Goal: Task Accomplishment & Management: Manage account settings

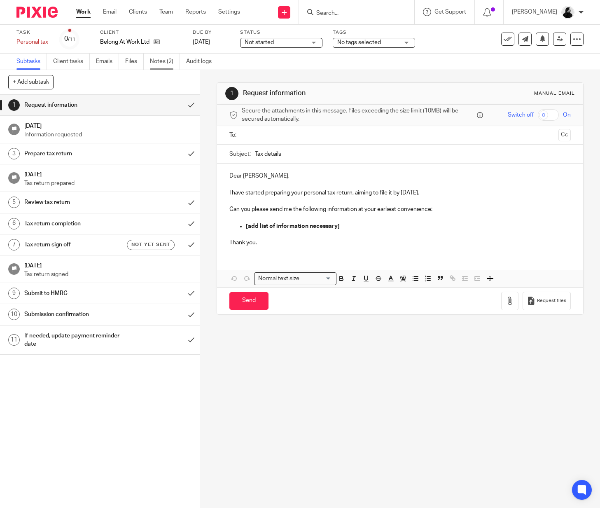
click at [176, 58] on link "Notes (2)" at bounding box center [165, 62] width 30 height 16
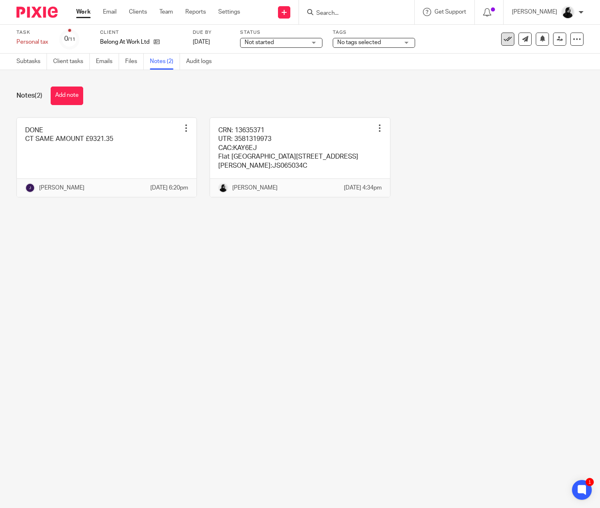
click at [508, 39] on icon at bounding box center [508, 39] width 8 height 8
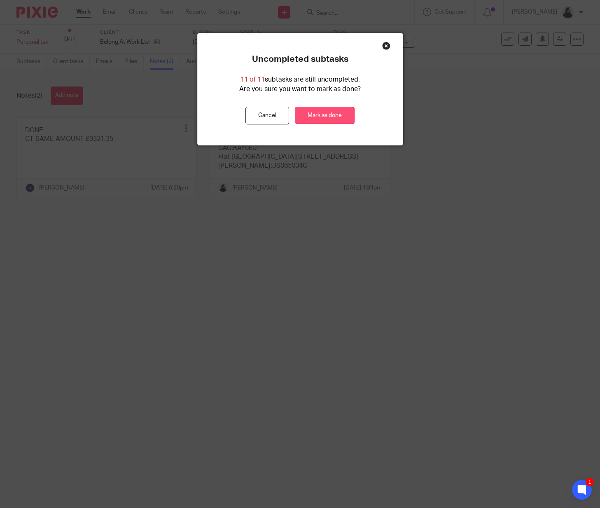
click at [322, 110] on link "Mark as done" at bounding box center [325, 116] width 60 height 18
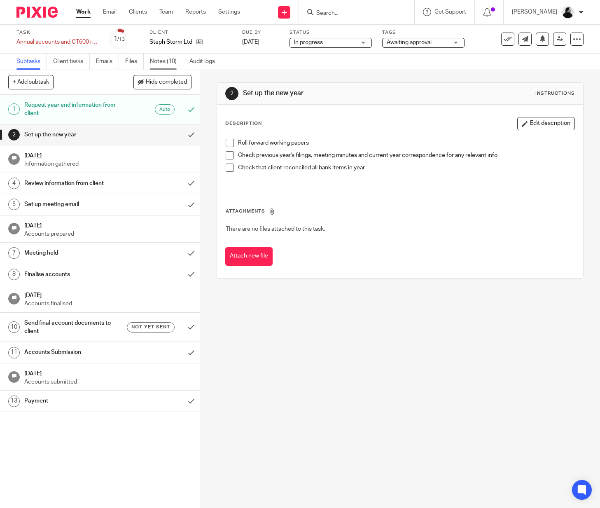
click at [155, 68] on link "Notes (10)" at bounding box center [166, 62] width 33 height 16
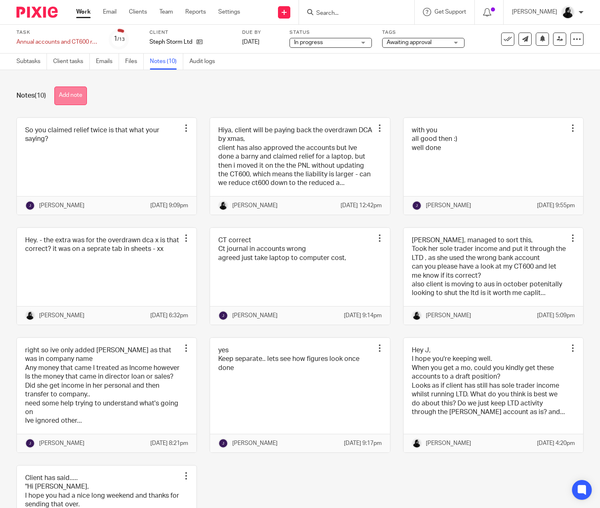
click at [85, 96] on button "Add note" at bounding box center [70, 96] width 33 height 19
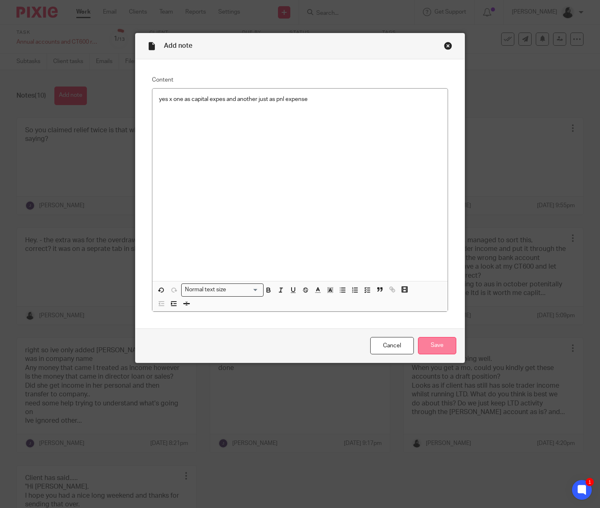
click at [440, 337] on input "Save" at bounding box center [437, 346] width 38 height 18
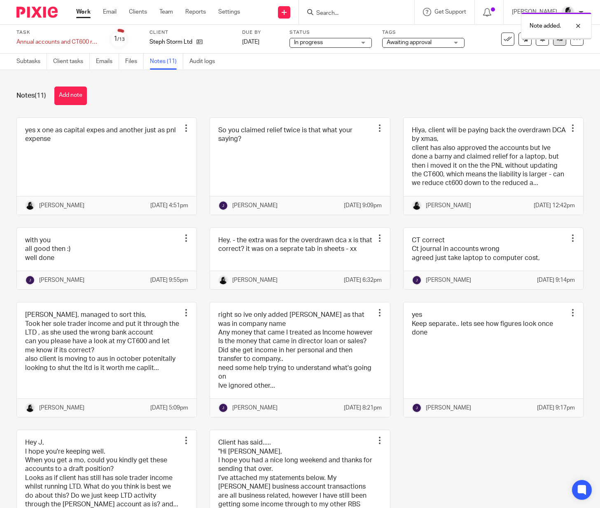
click at [565, 40] on link at bounding box center [559, 39] width 13 height 13
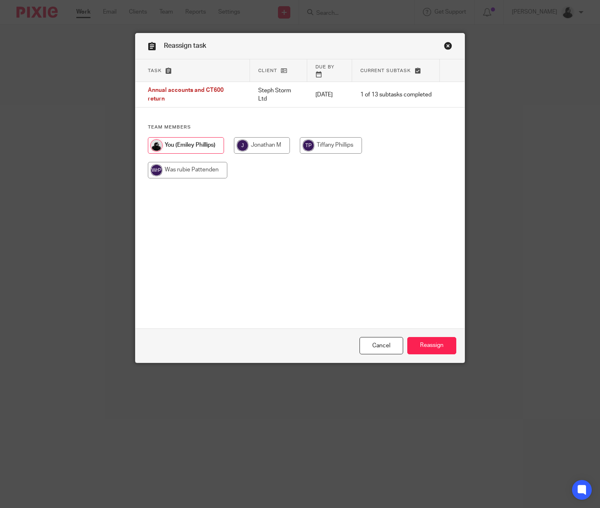
click at [267, 145] on input "radio" at bounding box center [262, 145] width 56 height 16
radio input "true"
click at [430, 342] on input "Reassign" at bounding box center [432, 346] width 49 height 18
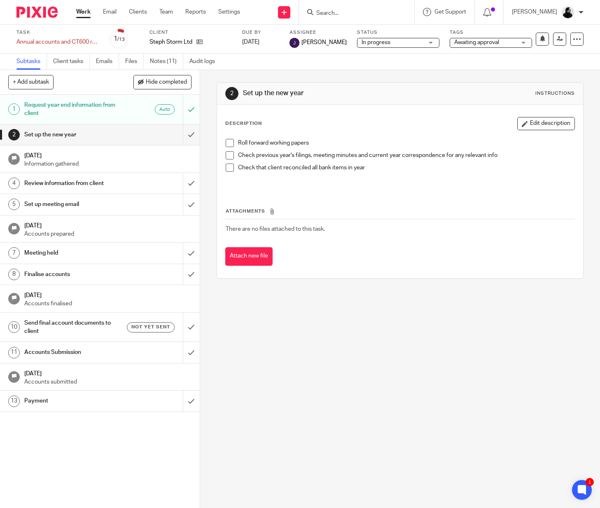
click at [358, 15] on input "Search" at bounding box center [353, 13] width 74 height 7
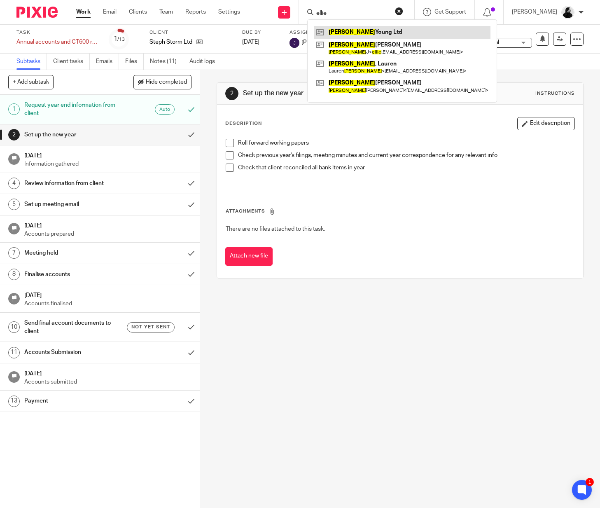
type input "ellie"
click at [360, 30] on link at bounding box center [402, 32] width 177 height 12
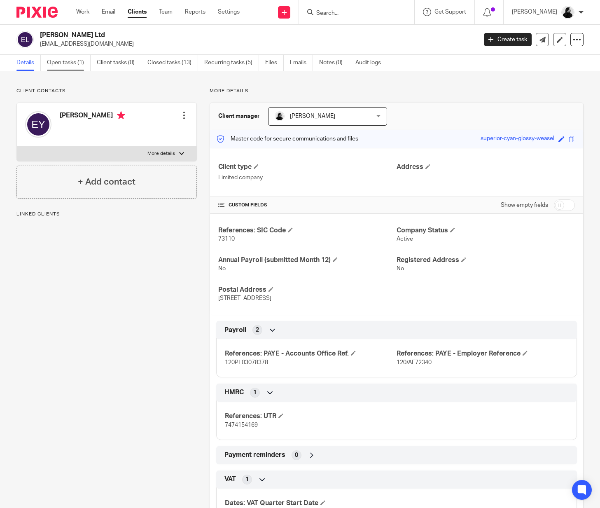
click at [80, 61] on link "Open tasks (1)" at bounding box center [69, 63] width 44 height 16
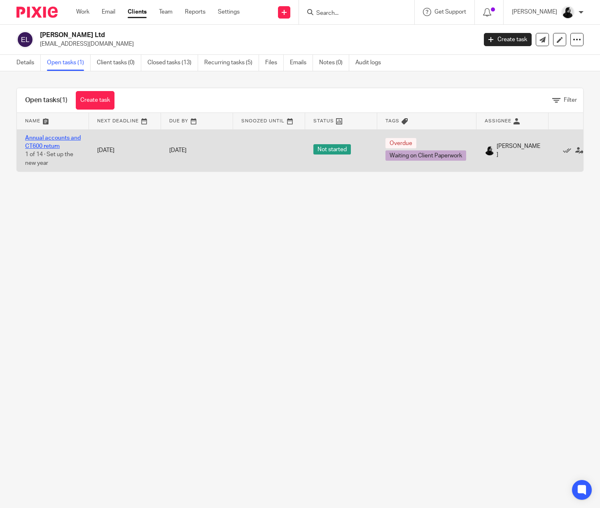
click at [57, 138] on link "Annual accounts and CT600 return" at bounding box center [53, 142] width 56 height 14
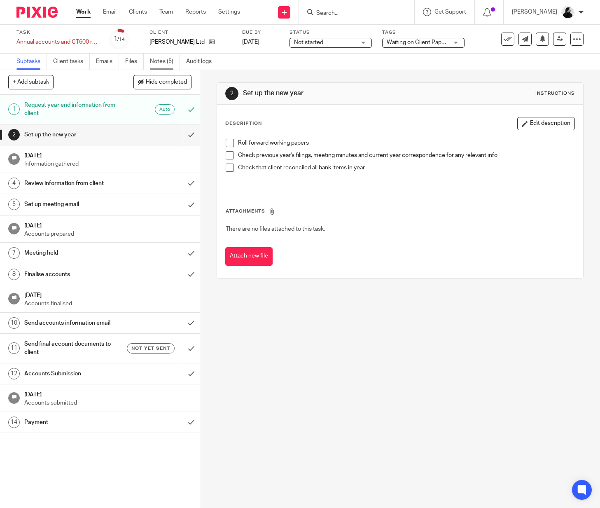
click at [164, 61] on link "Notes (5)" at bounding box center [165, 62] width 30 height 16
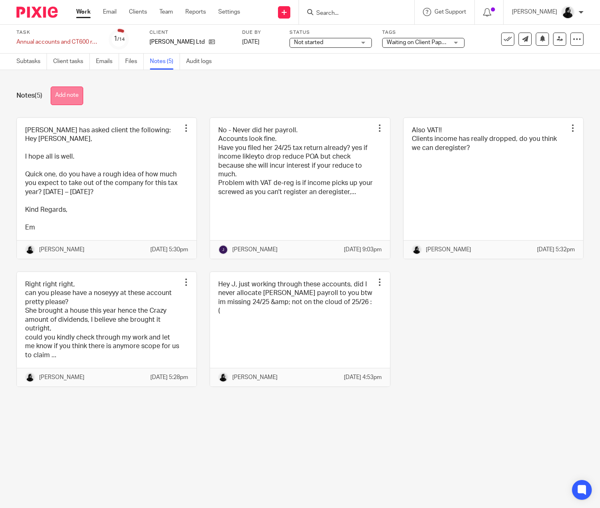
click at [71, 100] on button "Add note" at bounding box center [67, 96] width 33 height 19
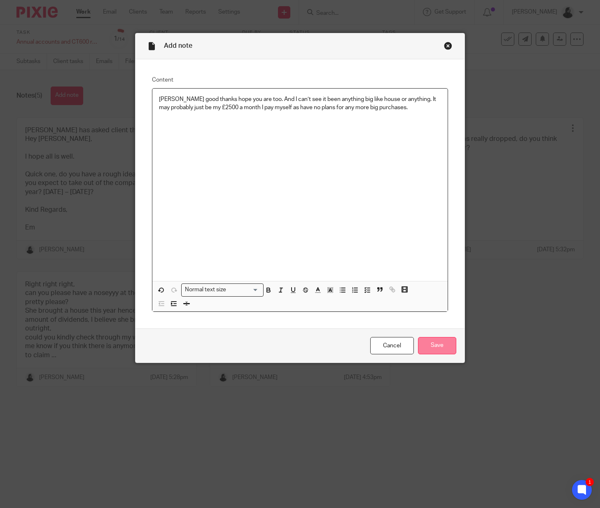
click at [450, 344] on input "Save" at bounding box center [437, 346] width 38 height 18
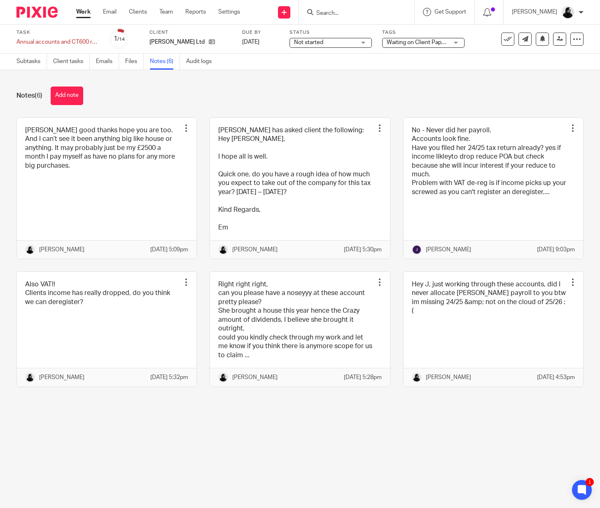
click at [360, 12] on input "Search" at bounding box center [353, 13] width 74 height 7
type input "facedate"
click at [366, 30] on link at bounding box center [365, 32] width 102 height 12
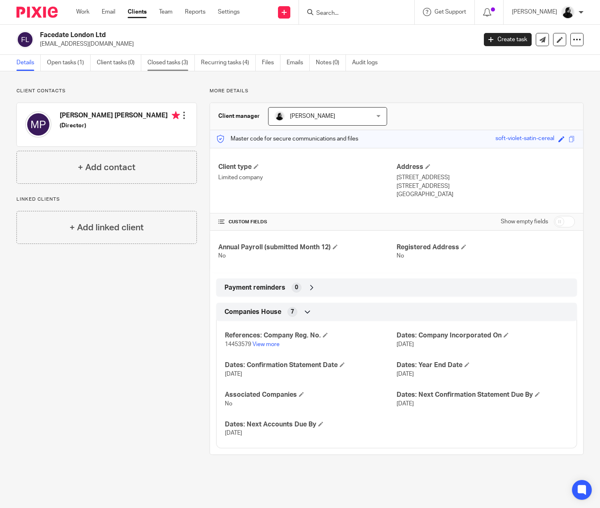
click at [165, 67] on link "Closed tasks (3)" at bounding box center [171, 63] width 47 height 16
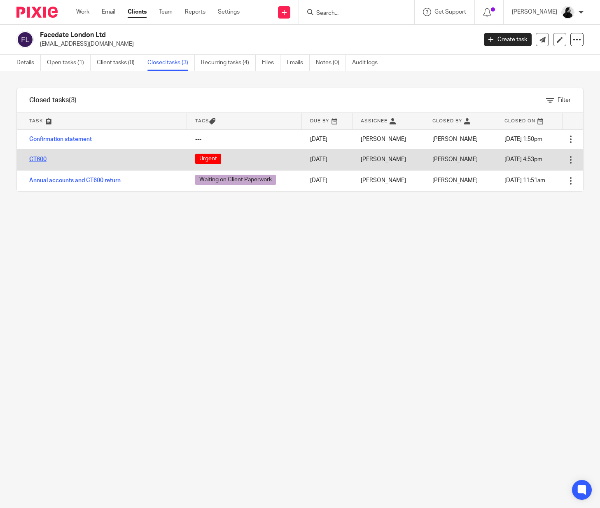
click at [41, 159] on link "CT600" at bounding box center [37, 160] width 17 height 6
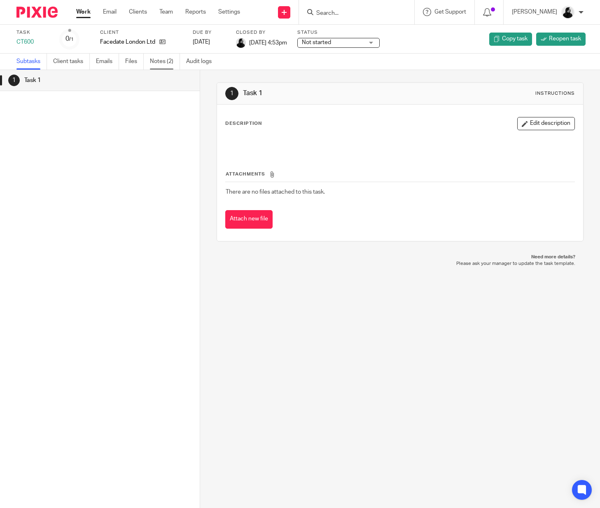
click at [177, 59] on link "Notes (2)" at bounding box center [165, 62] width 30 height 16
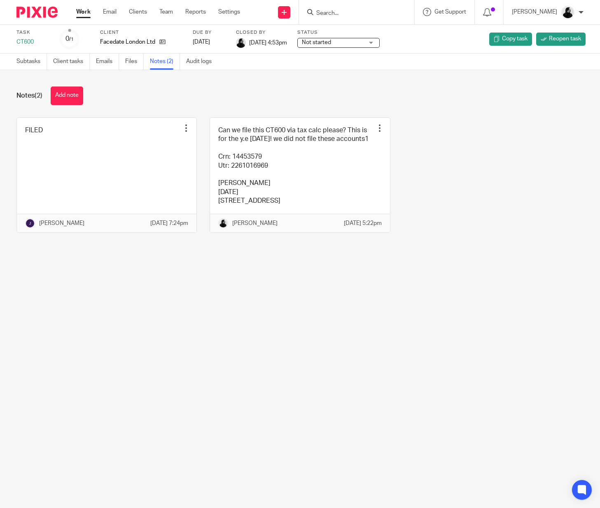
click at [138, 63] on link "Files" at bounding box center [134, 62] width 19 height 16
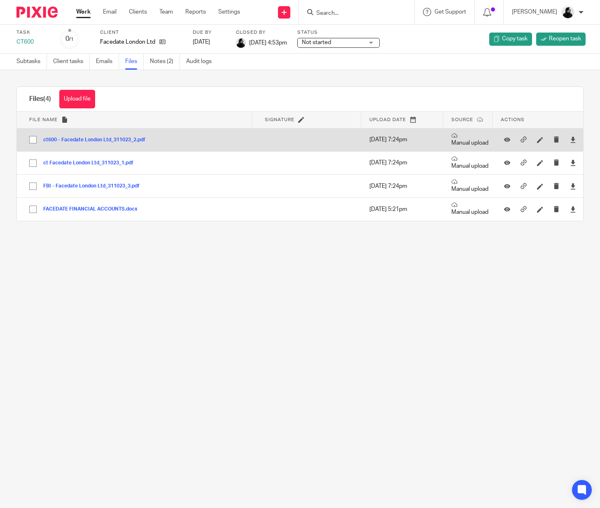
click at [83, 139] on button "ct600 - Facedate London Ltd_311023_2.pdf" at bounding box center [97, 140] width 108 height 6
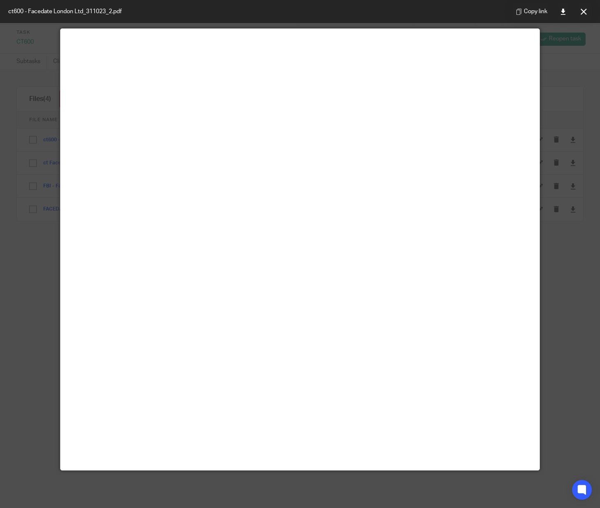
scroll to position [34, 0]
click at [588, 12] on button at bounding box center [584, 11] width 16 height 16
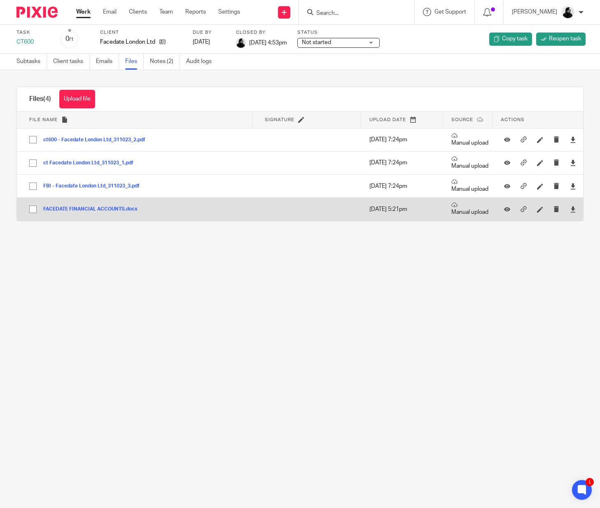
click at [107, 209] on button "FACEDATE FINANCIAL ACCOUNTS.docx" at bounding box center [93, 209] width 101 height 6
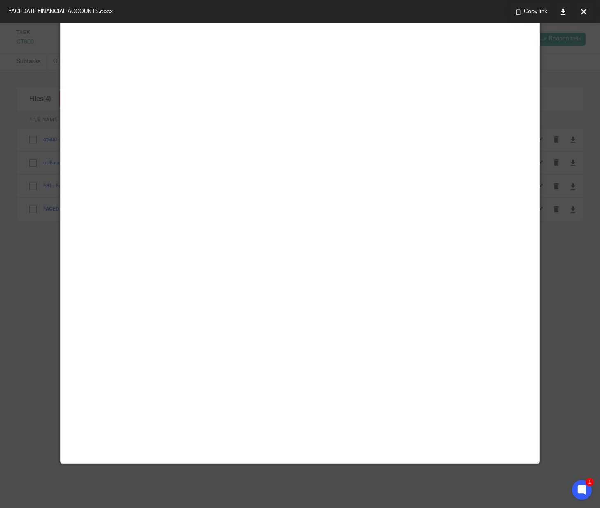
scroll to position [46, 0]
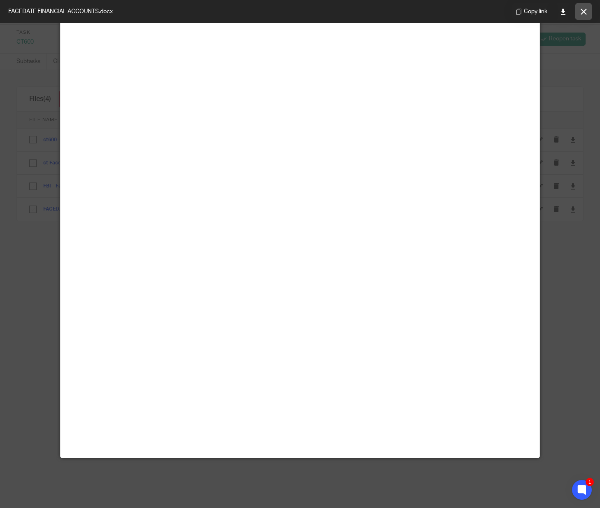
click at [583, 14] on icon at bounding box center [584, 12] width 6 height 6
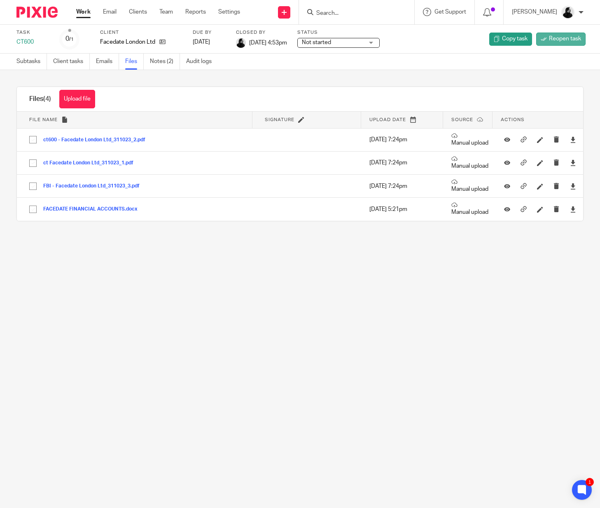
click at [568, 38] on span "Reopen task" at bounding box center [565, 39] width 32 height 8
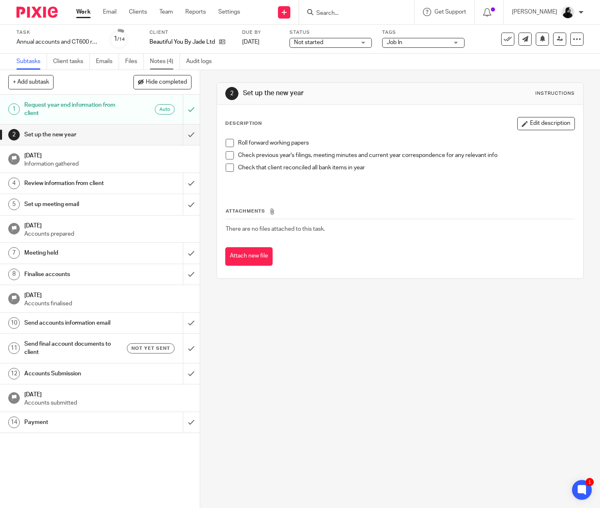
click at [171, 56] on link "Notes (4)" at bounding box center [165, 62] width 30 height 16
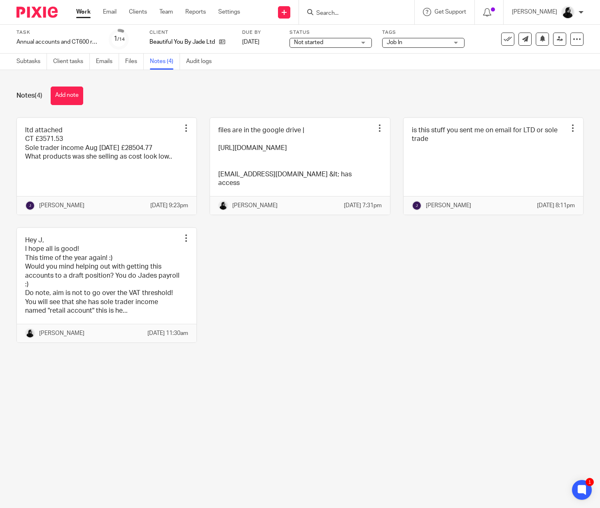
click at [95, 89] on div "Notes (4) Add note" at bounding box center [299, 96] width 567 height 19
click at [82, 92] on button "Add note" at bounding box center [67, 96] width 33 height 19
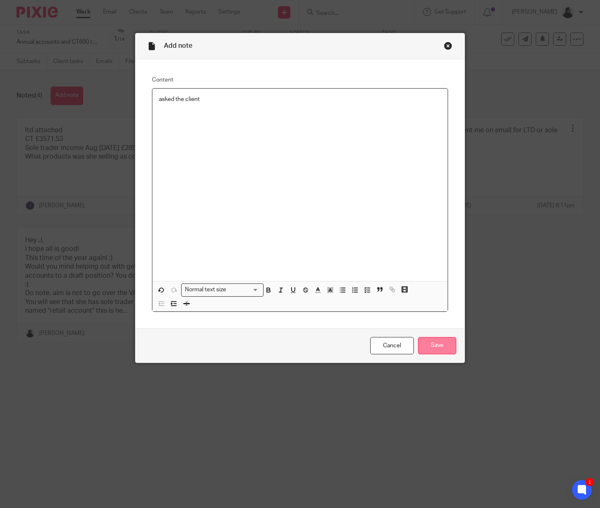
click at [439, 342] on input "Save" at bounding box center [437, 346] width 38 height 18
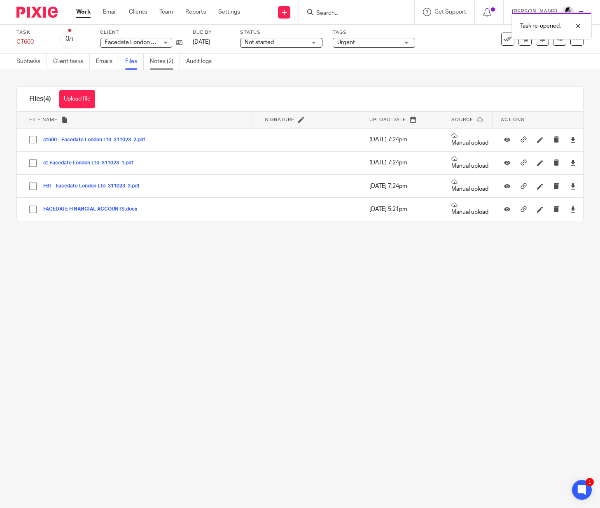
click at [155, 65] on link "Notes (2)" at bounding box center [165, 62] width 30 height 16
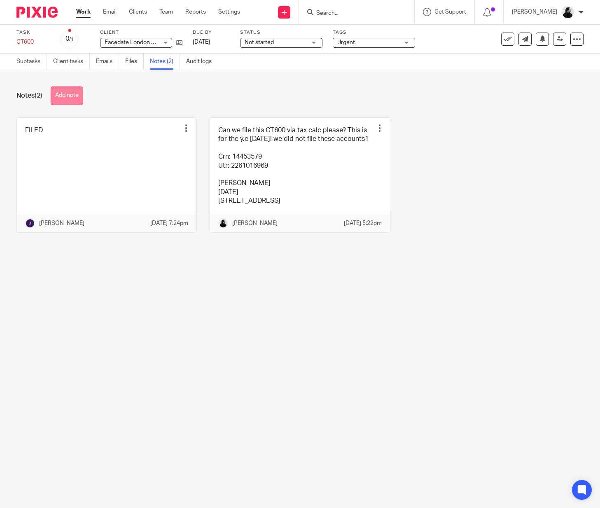
click at [76, 96] on button "Add note" at bounding box center [67, 96] width 33 height 19
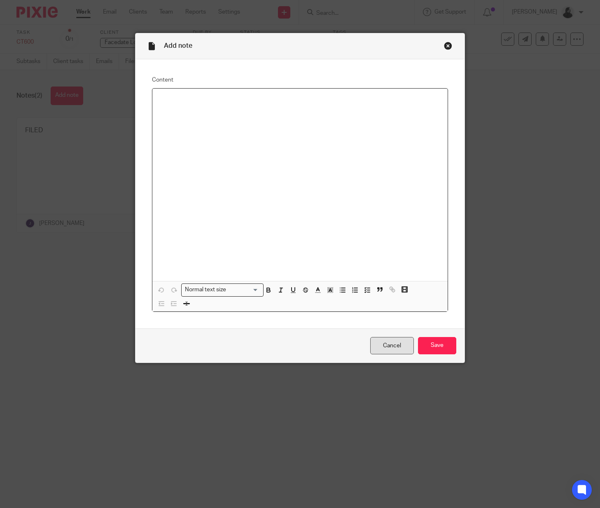
click at [394, 344] on link "Cancel" at bounding box center [392, 346] width 44 height 18
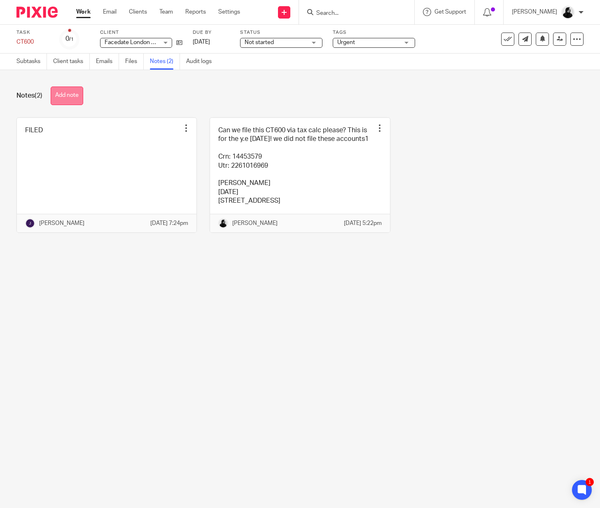
click at [82, 99] on button "Add note" at bounding box center [67, 96] width 33 height 19
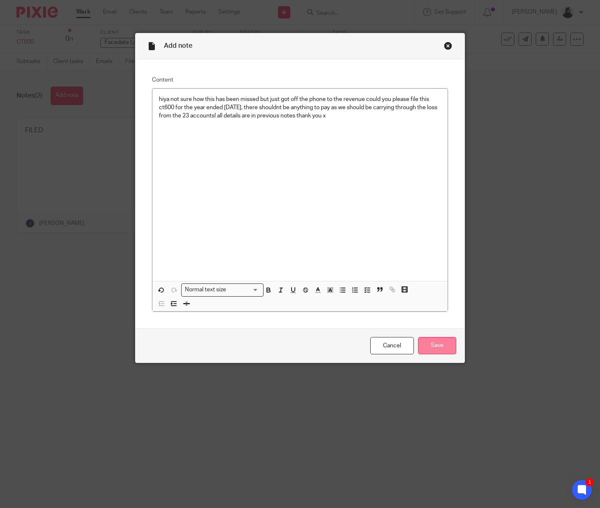
click at [424, 340] on input "Save" at bounding box center [437, 346] width 38 height 18
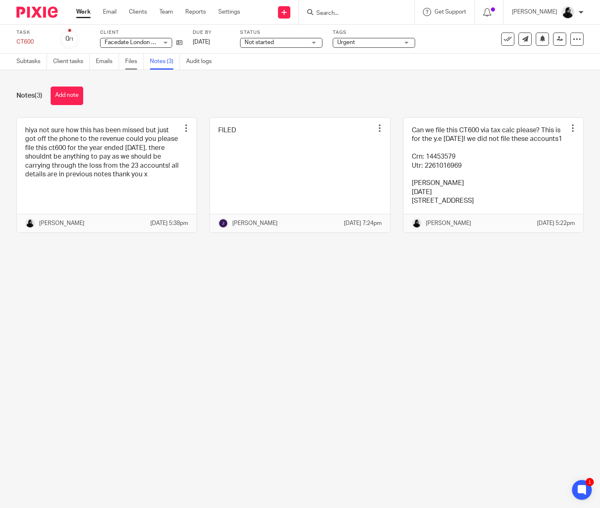
click at [129, 66] on link "Files" at bounding box center [134, 62] width 19 height 16
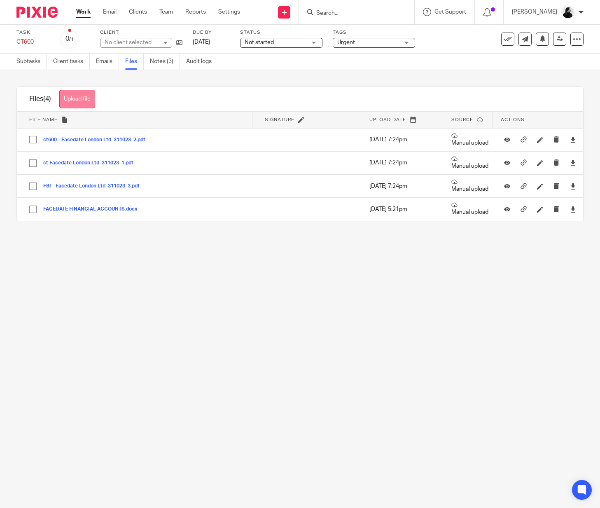
click at [78, 102] on button "Upload file" at bounding box center [77, 99] width 36 height 19
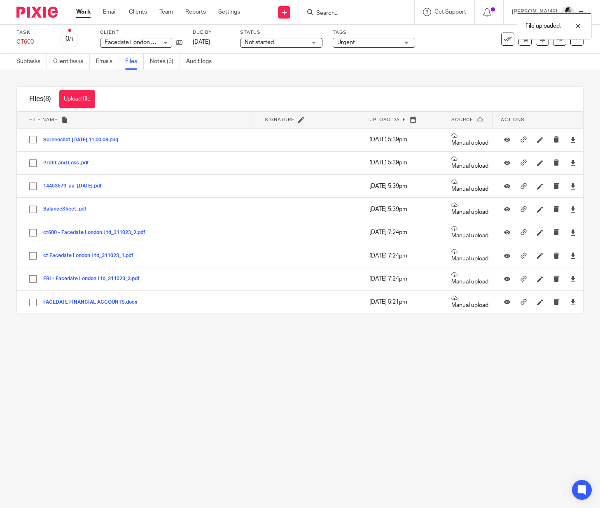
click at [559, 49] on div "Task CT600 Save CT600 0 /1 Client Facedate London Ltd Facedate London Ltd No cl…" at bounding box center [300, 39] width 600 height 29
click at [559, 42] on link at bounding box center [559, 39] width 13 height 13
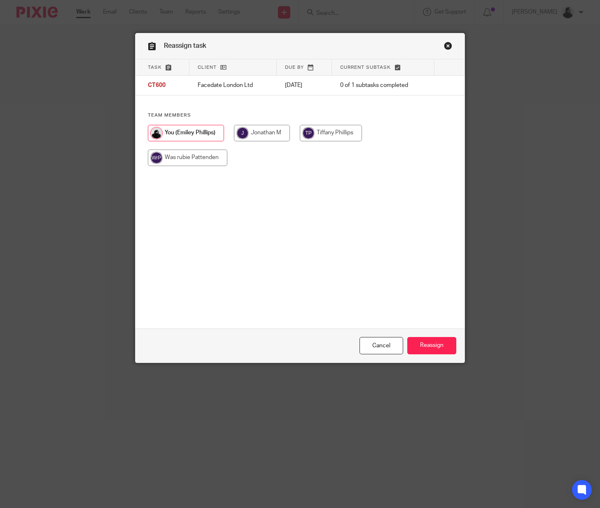
click at [281, 130] on input "radio" at bounding box center [262, 133] width 56 height 16
radio input "true"
click at [445, 348] on input "Reassign" at bounding box center [432, 346] width 49 height 18
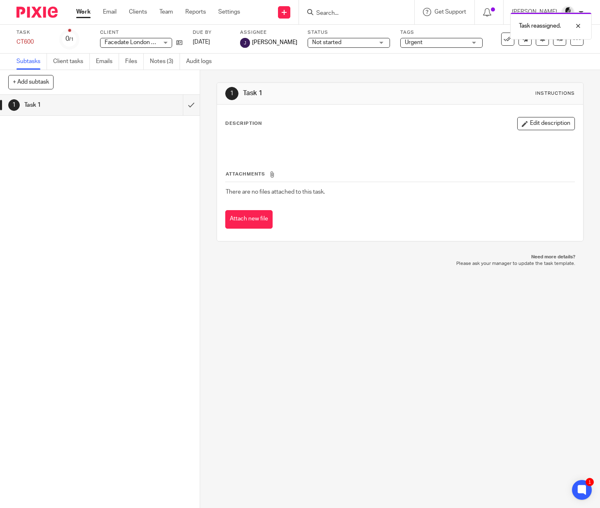
click at [362, 13] on div "Task reassigned." at bounding box center [446, 23] width 292 height 31
click at [344, 12] on div "Task reassigned." at bounding box center [446, 23] width 292 height 31
click at [349, 11] on input "Search" at bounding box center [353, 13] width 74 height 7
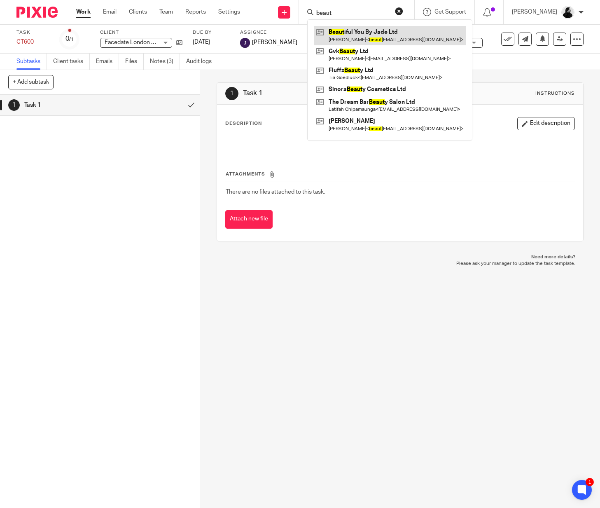
type input "beaut"
click at [384, 37] on link at bounding box center [390, 35] width 152 height 19
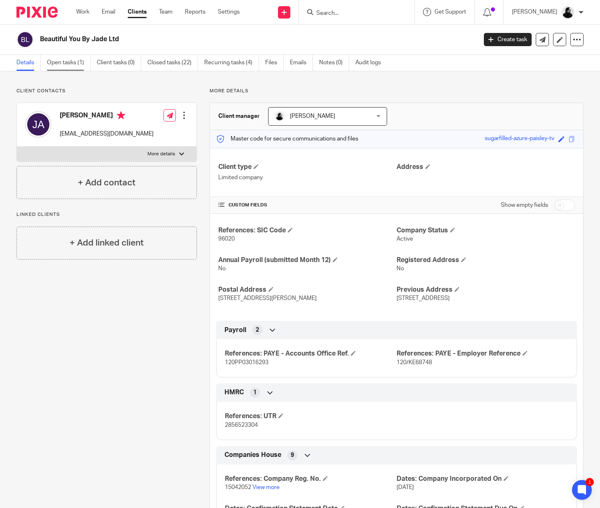
click at [74, 67] on link "Open tasks (1)" at bounding box center [69, 63] width 44 height 16
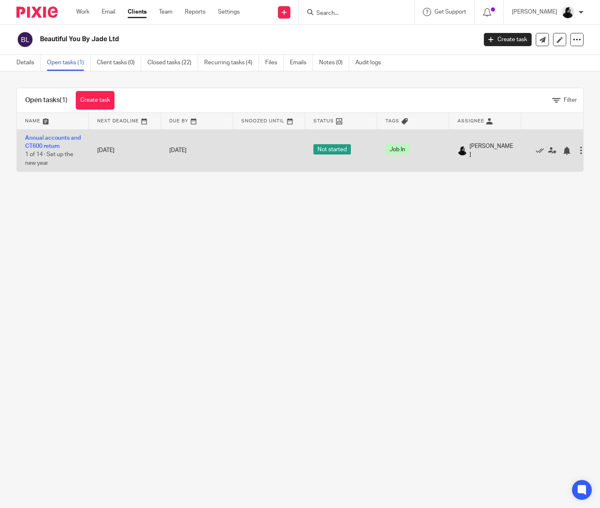
click at [42, 142] on td "Annual accounts and CT600 return 1 of 14 · Set up the new year" at bounding box center [53, 150] width 72 height 42
click at [50, 142] on td "Annual accounts and CT600 return 1 of 14 · Set up the new year" at bounding box center [53, 150] width 72 height 42
click at [50, 136] on link "Annual accounts and CT600 return" at bounding box center [53, 142] width 56 height 14
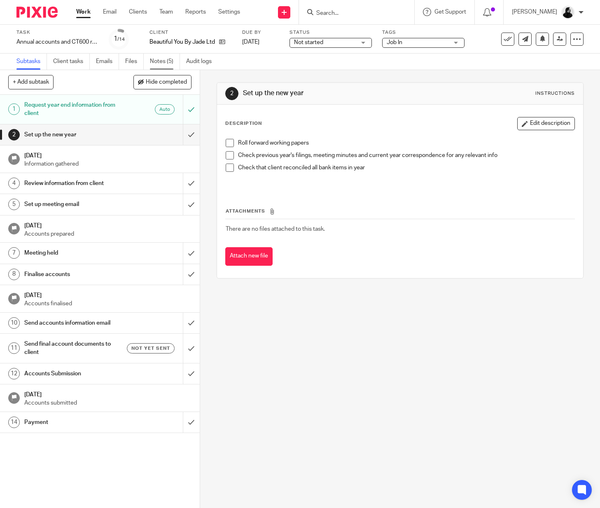
click at [166, 64] on link "Notes (5)" at bounding box center [165, 62] width 30 height 16
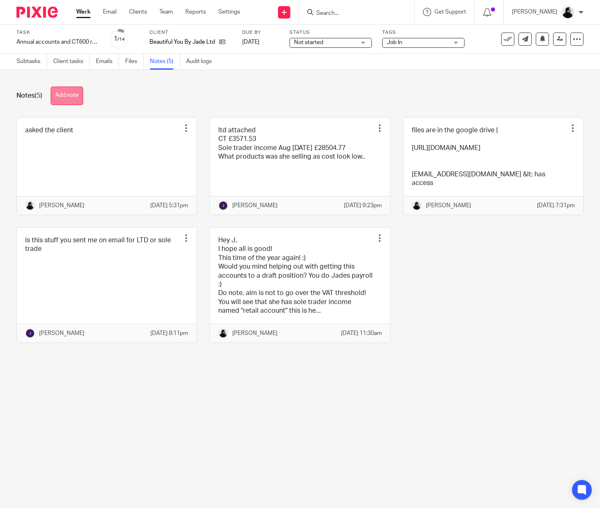
click at [71, 96] on button "Add note" at bounding box center [67, 96] width 33 height 19
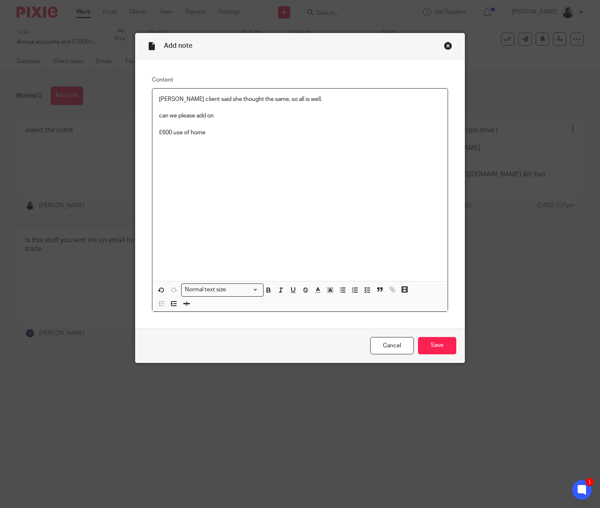
click at [210, 136] on p "£600 use of home" at bounding box center [300, 133] width 282 height 8
click at [260, 111] on p at bounding box center [300, 107] width 282 height 8
click at [429, 347] on input "Save" at bounding box center [437, 346] width 38 height 18
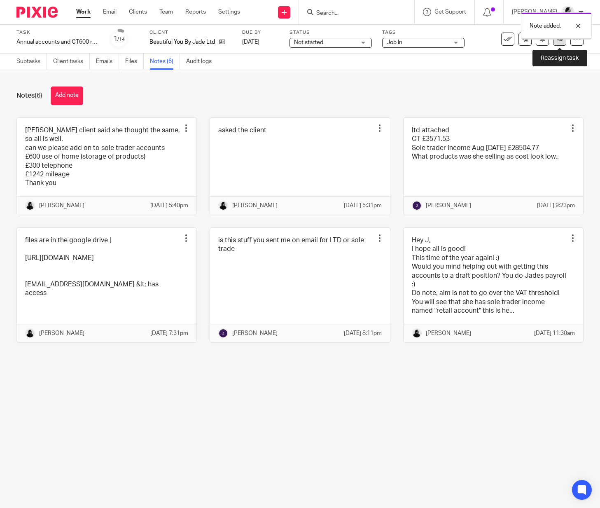
click at [561, 40] on icon at bounding box center [560, 39] width 6 height 6
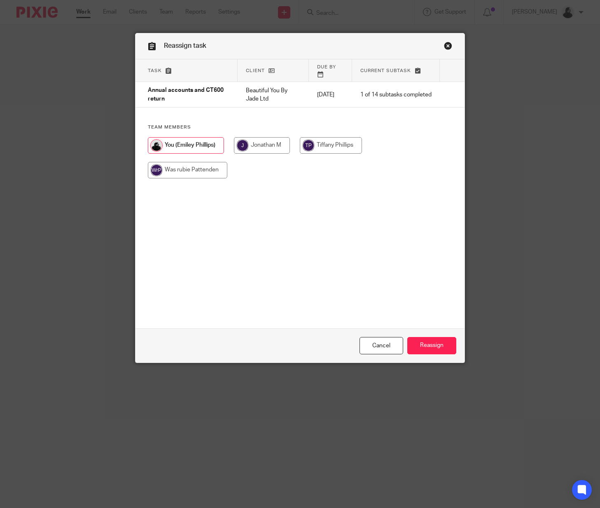
click at [261, 137] on input "radio" at bounding box center [262, 145] width 56 height 16
radio input "true"
click at [423, 341] on input "Reassign" at bounding box center [432, 346] width 49 height 18
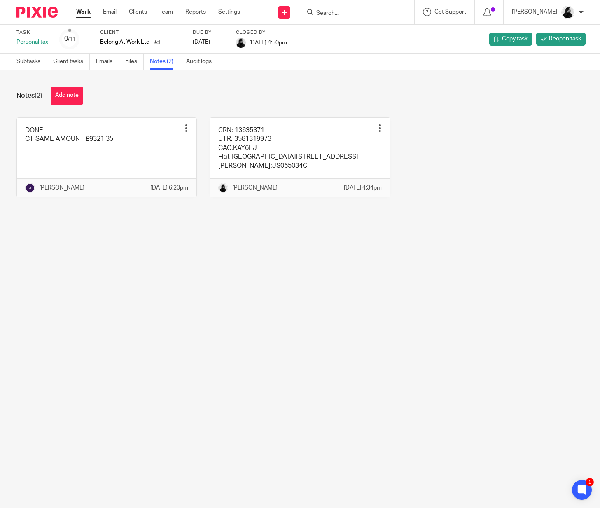
click at [175, 9] on ul "Work Email Clients Team Reports Settings" at bounding box center [164, 12] width 176 height 8
click at [171, 10] on link "Team" at bounding box center [166, 12] width 14 height 8
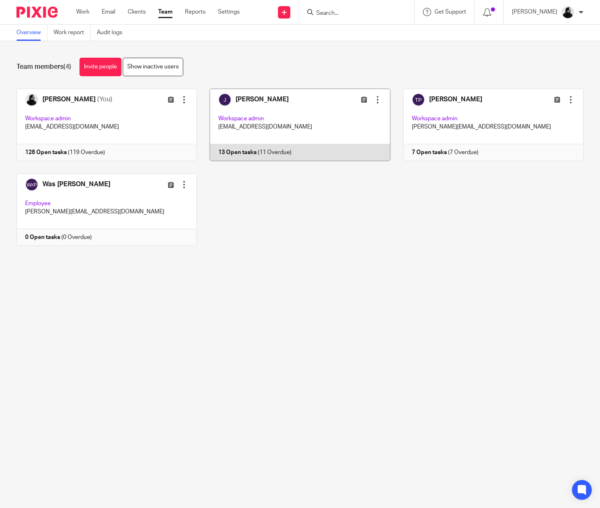
click at [303, 112] on link at bounding box center [293, 125] width 193 height 73
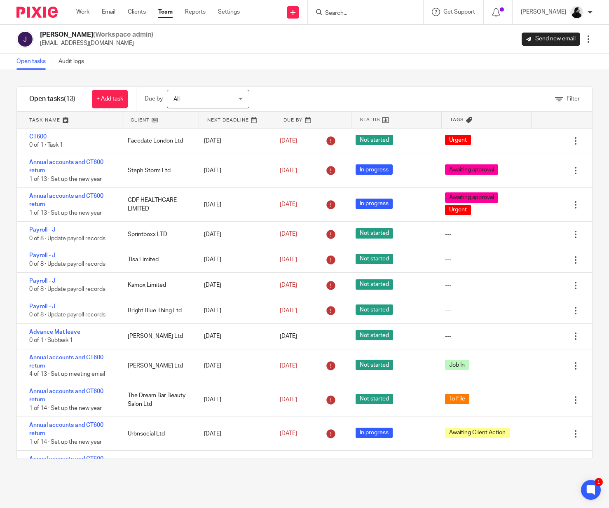
click at [153, 119] on link at bounding box center [160, 120] width 76 height 16
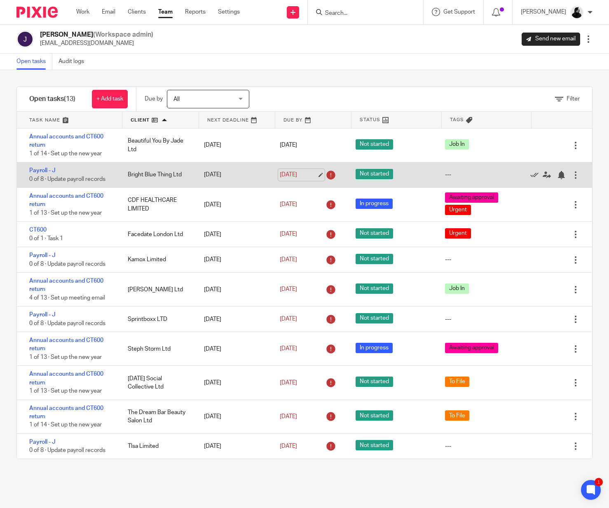
scroll to position [65, 0]
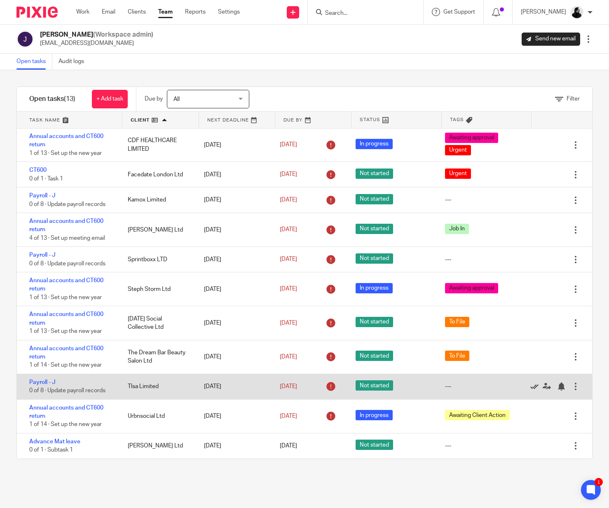
click at [531, 387] on icon at bounding box center [534, 386] width 8 height 8
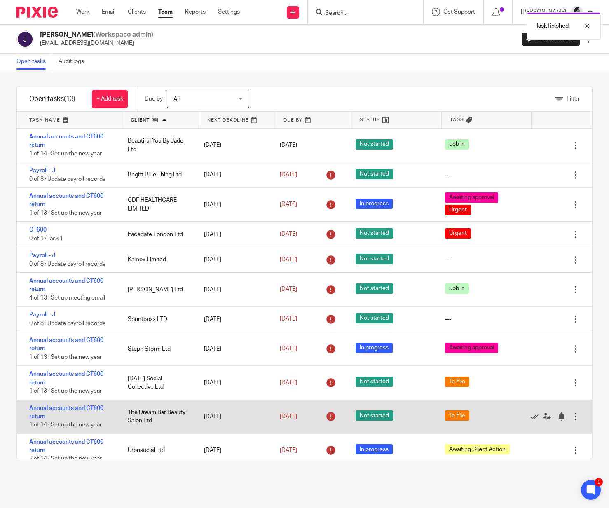
scroll to position [39, 0]
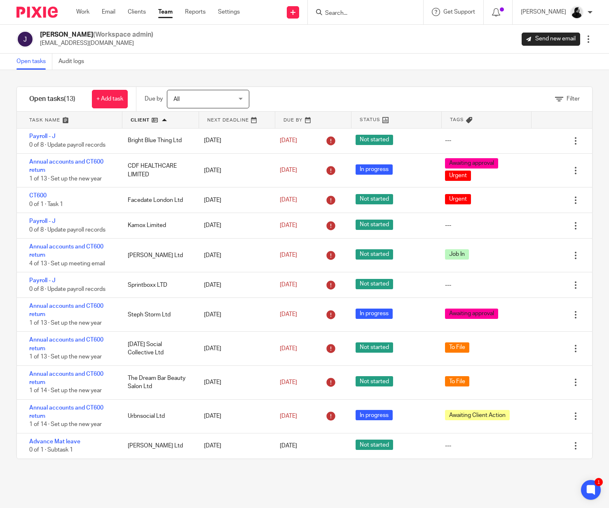
click at [363, 11] on input "Search" at bounding box center [361, 13] width 74 height 7
type input "vicki"
click at [365, 28] on link at bounding box center [383, 32] width 120 height 12
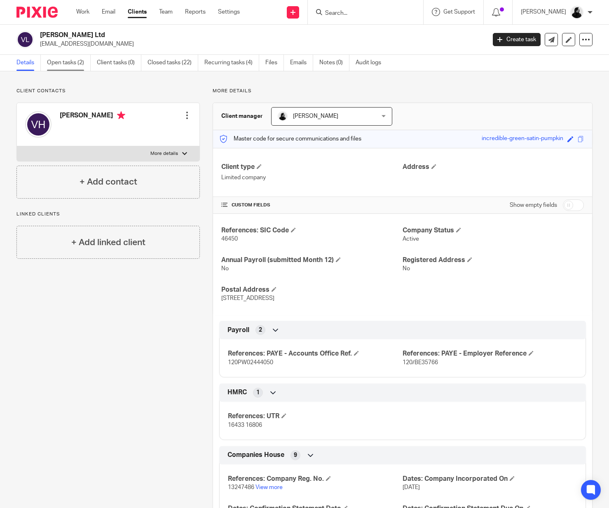
click at [78, 65] on link "Open tasks (2)" at bounding box center [69, 63] width 44 height 16
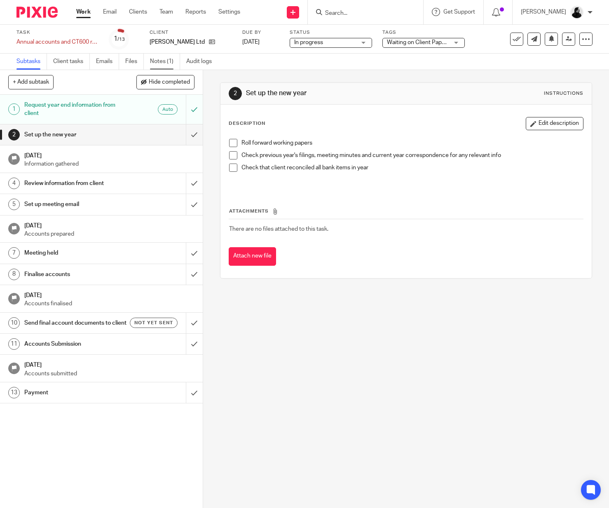
click at [170, 66] on link "Notes (1)" at bounding box center [165, 62] width 30 height 16
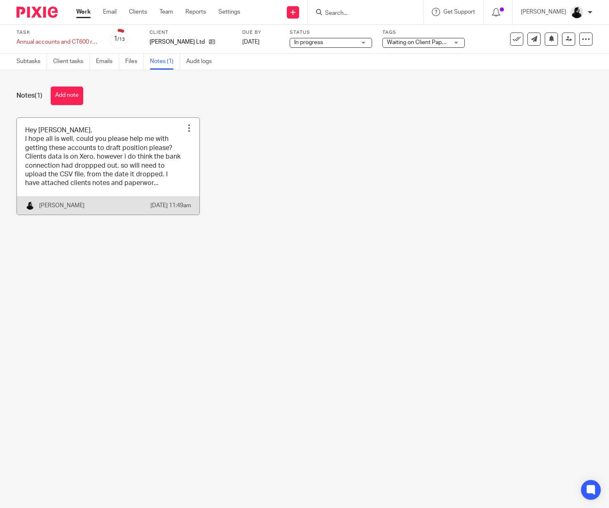
click at [119, 158] on link at bounding box center [108, 166] width 183 height 97
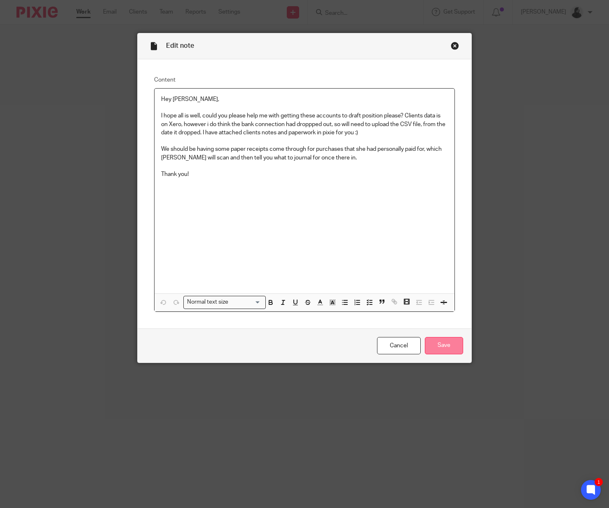
click at [452, 338] on input "Save" at bounding box center [444, 346] width 38 height 18
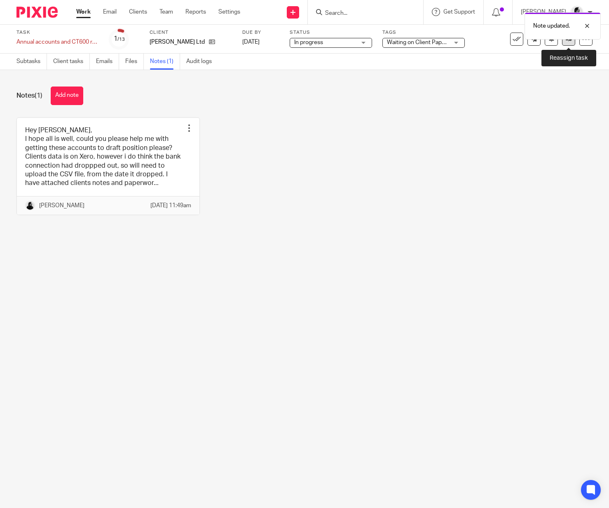
click at [566, 43] on link at bounding box center [568, 39] width 13 height 13
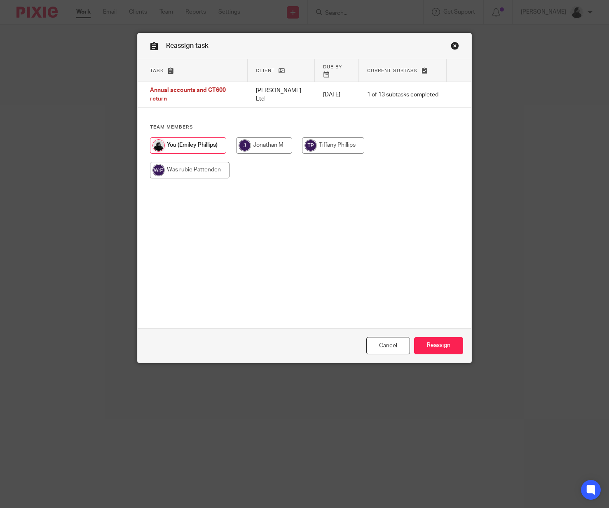
click at [261, 146] on div at bounding box center [304, 161] width 309 height 49
click at [261, 137] on input "radio" at bounding box center [264, 145] width 56 height 16
radio input "true"
click at [440, 347] on input "Reassign" at bounding box center [438, 346] width 49 height 18
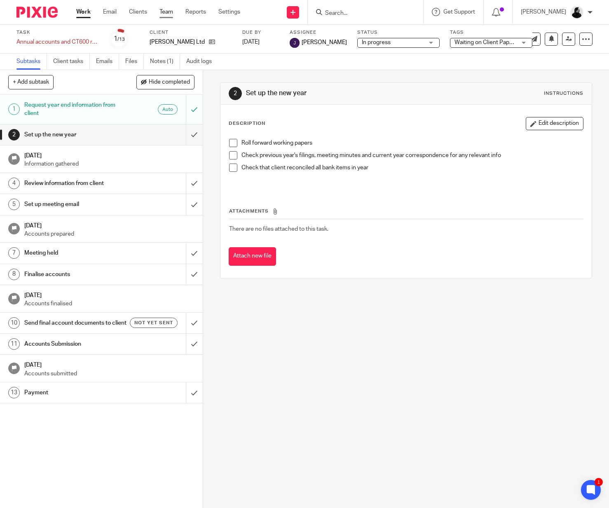
click at [166, 14] on link "Team" at bounding box center [166, 12] width 14 height 8
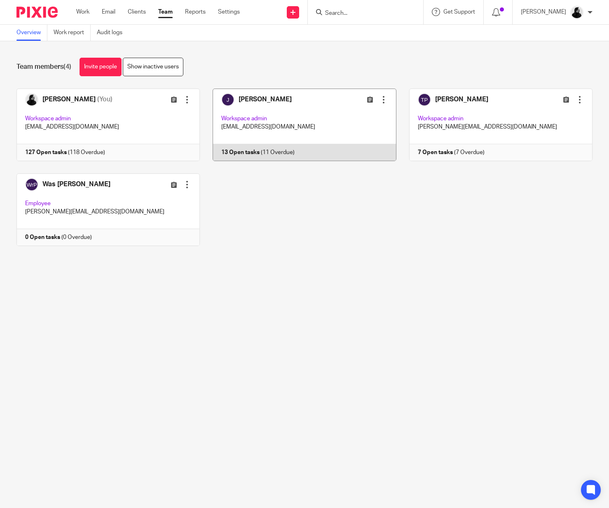
click at [349, 121] on link at bounding box center [298, 125] width 196 height 73
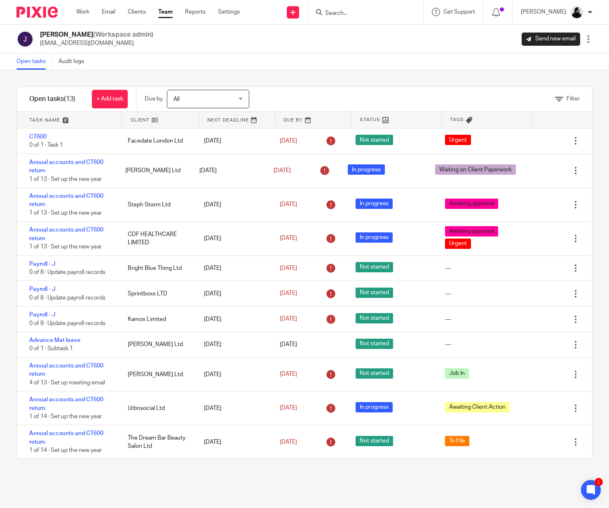
click at [148, 124] on link at bounding box center [160, 120] width 76 height 16
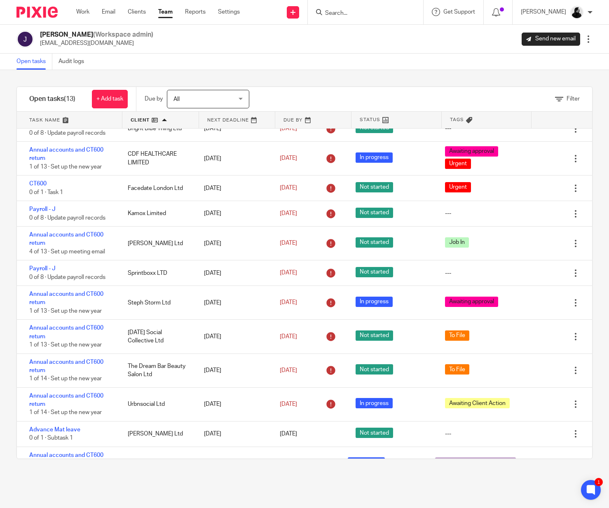
scroll to position [73, 0]
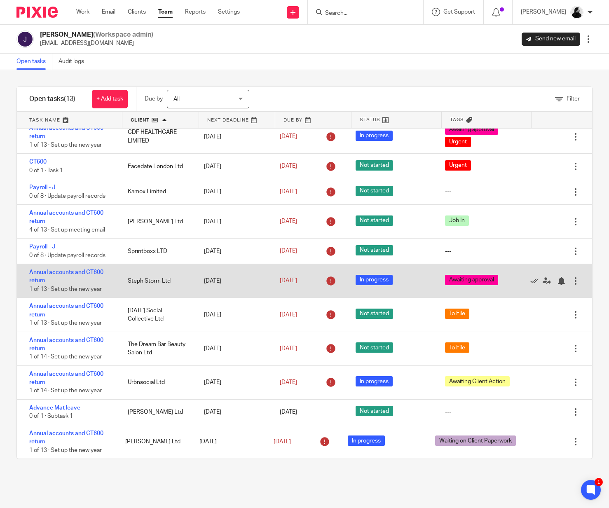
click at [72, 265] on div "Annual accounts and CT600 return 1 of 13 · Set up the new year" at bounding box center [68, 280] width 103 height 33
click at [72, 272] on link "Annual accounts and CT600 return" at bounding box center [66, 276] width 74 height 14
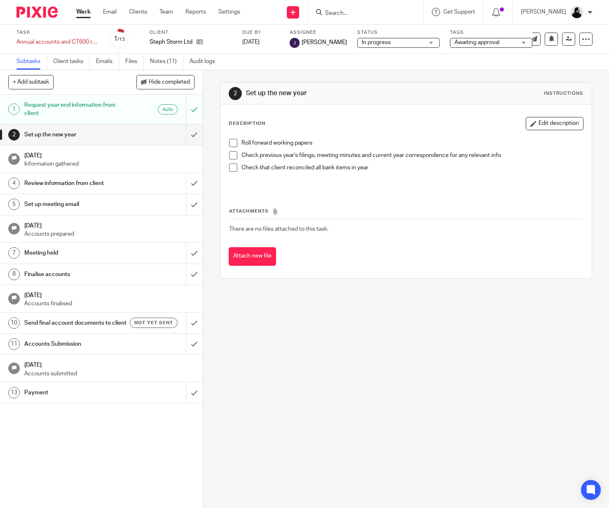
click at [455, 42] on span "Awaiting approval" at bounding box center [477, 43] width 45 height 6
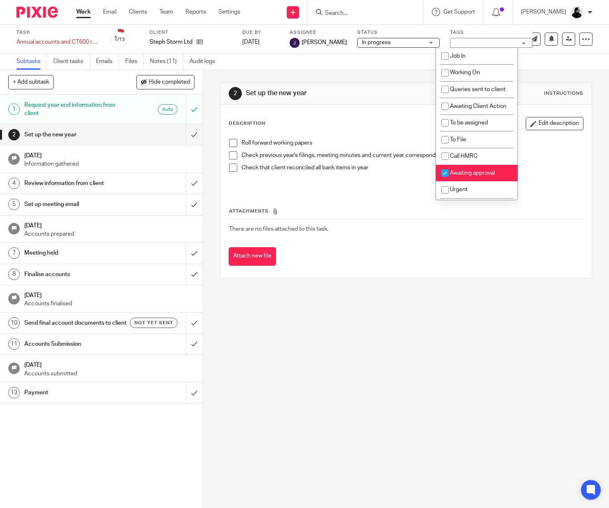
drag, startPoint x: 461, startPoint y: 176, endPoint x: 461, endPoint y: 166, distance: 9.9
click at [461, 176] on span "Awaiting approval" at bounding box center [472, 173] width 45 height 6
checkbox input "false"
click at [461, 135] on li "To File" at bounding box center [477, 139] width 82 height 17
checkbox input "true"
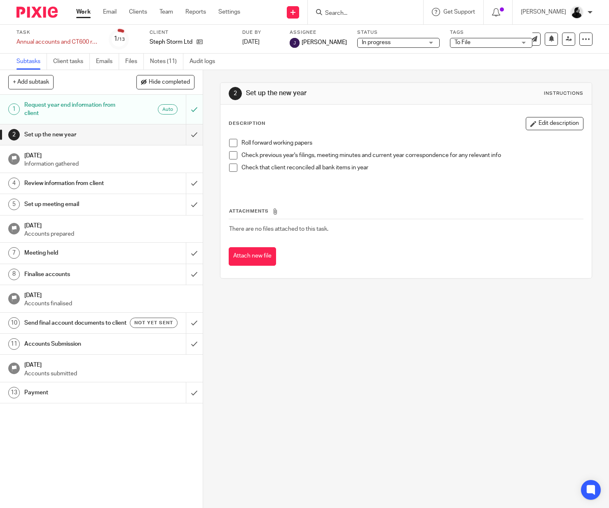
click at [347, 76] on div "2 Set up the new year Instructions Description Edit description Roll forward wo…" at bounding box center [406, 180] width 372 height 221
click at [171, 13] on link "Team" at bounding box center [166, 12] width 14 height 8
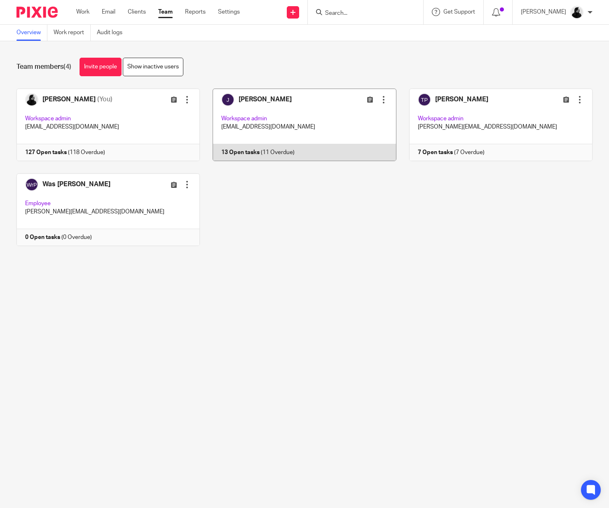
click at [281, 138] on link at bounding box center [298, 125] width 196 height 73
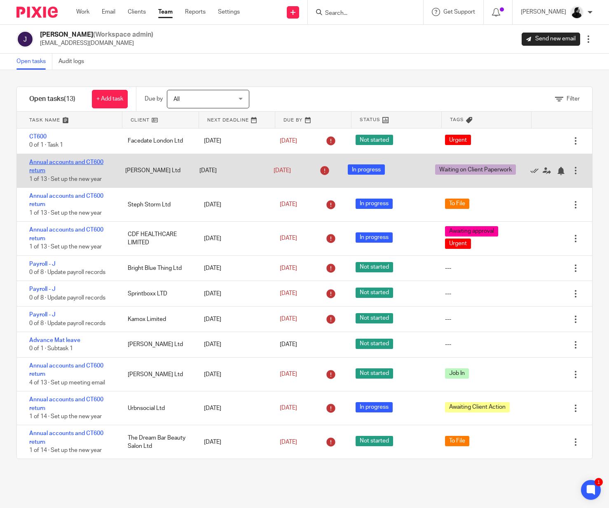
click at [68, 163] on link "Annual accounts and CT600 return" at bounding box center [66, 166] width 74 height 14
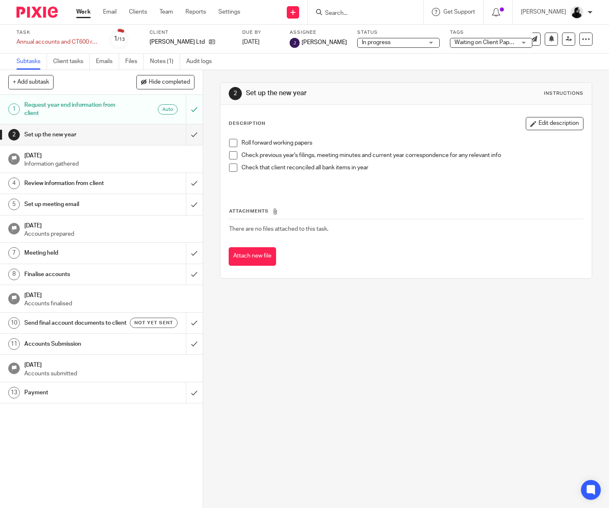
click at [455, 45] on span "Waiting on Client Paperwork" at bounding box center [491, 43] width 73 height 6
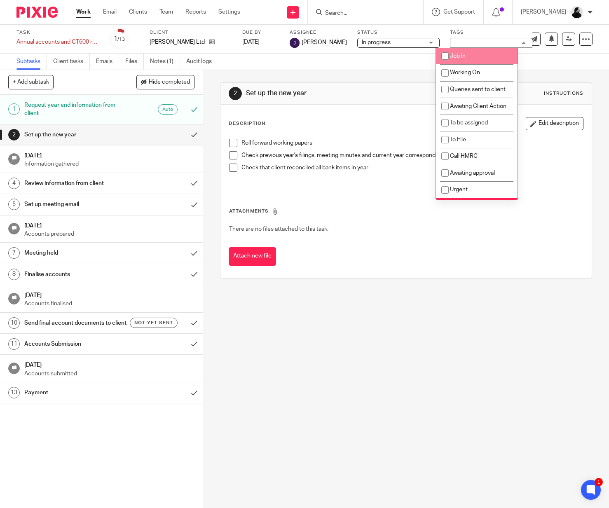
click at [358, 78] on div "2 Set up the new year Instructions Description Edit description Roll forward wo…" at bounding box center [406, 180] width 372 height 221
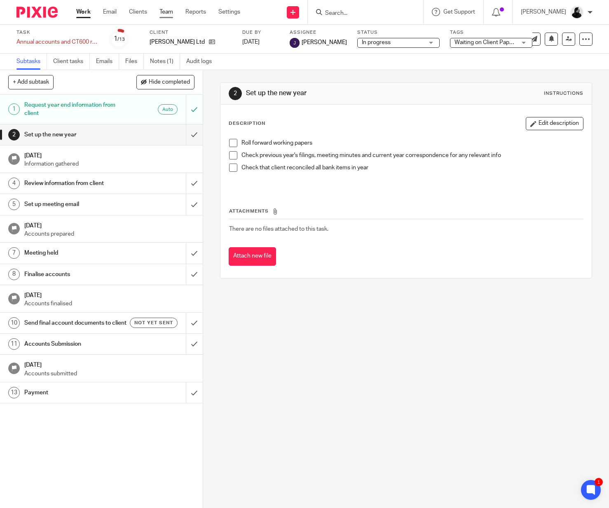
click at [169, 15] on link "Team" at bounding box center [166, 12] width 14 height 8
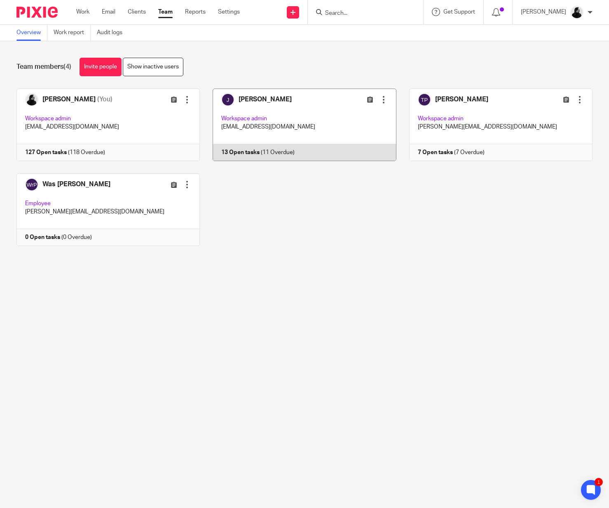
click at [277, 122] on link at bounding box center [298, 125] width 196 height 73
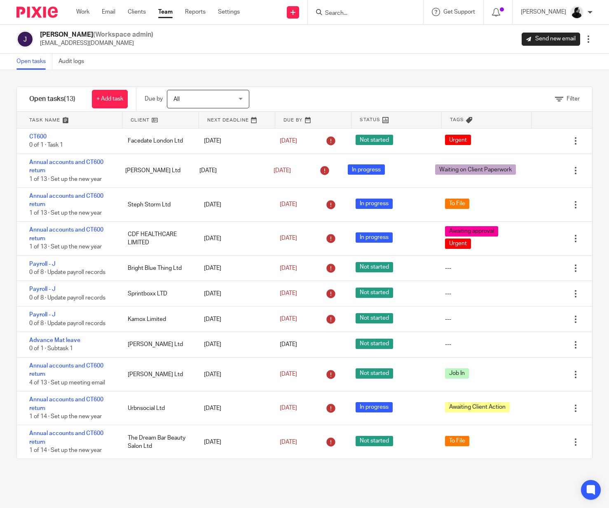
scroll to position [73, 0]
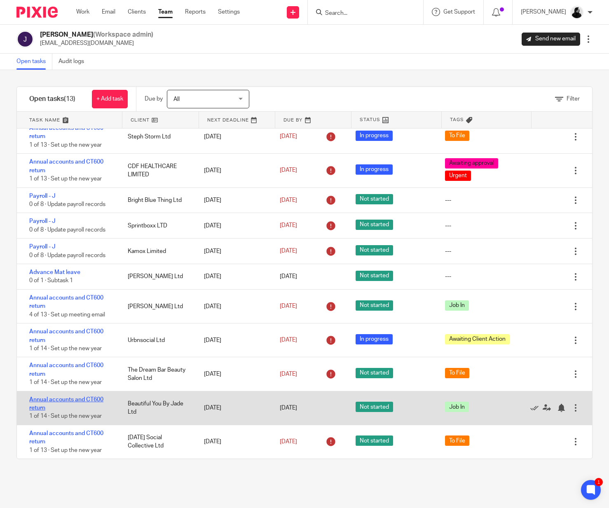
click at [69, 397] on link "Annual accounts and CT600 return" at bounding box center [66, 404] width 74 height 14
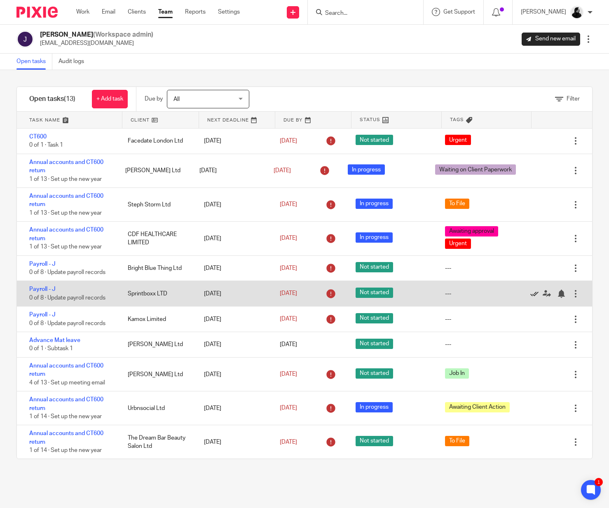
click at [533, 295] on icon at bounding box center [534, 294] width 8 height 8
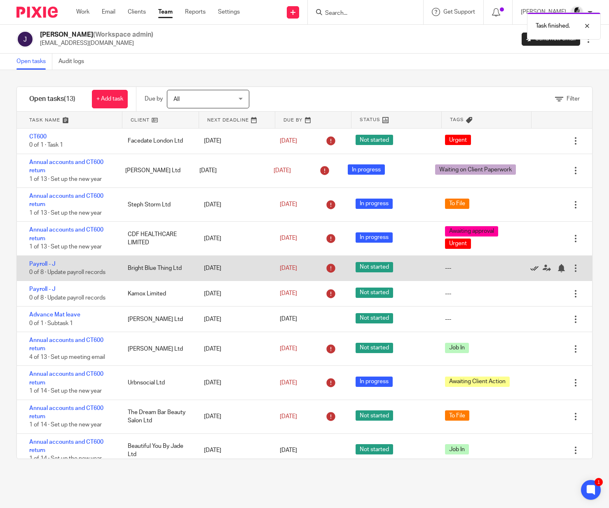
click at [533, 272] on icon at bounding box center [534, 268] width 8 height 8
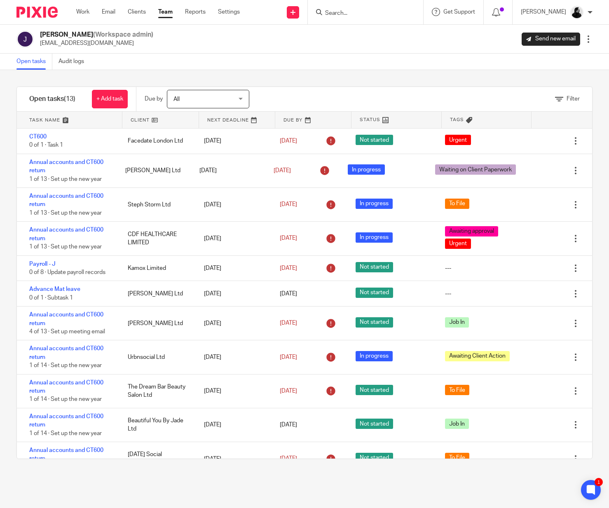
scroll to position [21, 0]
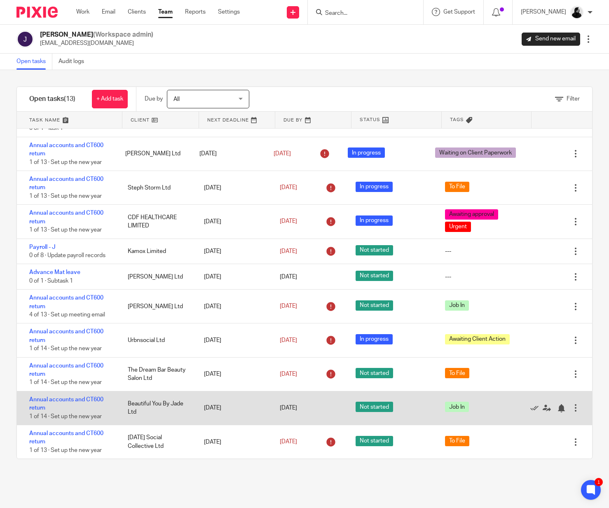
drag, startPoint x: 141, startPoint y: 412, endPoint x: 127, endPoint y: 403, distance: 16.7
click at [127, 403] on div "Beautiful You By Jade Ltd" at bounding box center [157, 408] width 76 height 25
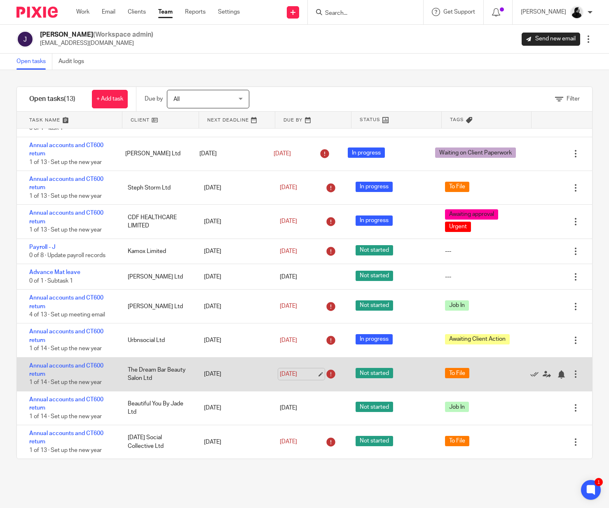
click at [302, 372] on link "31 Oct 2025" at bounding box center [298, 374] width 37 height 9
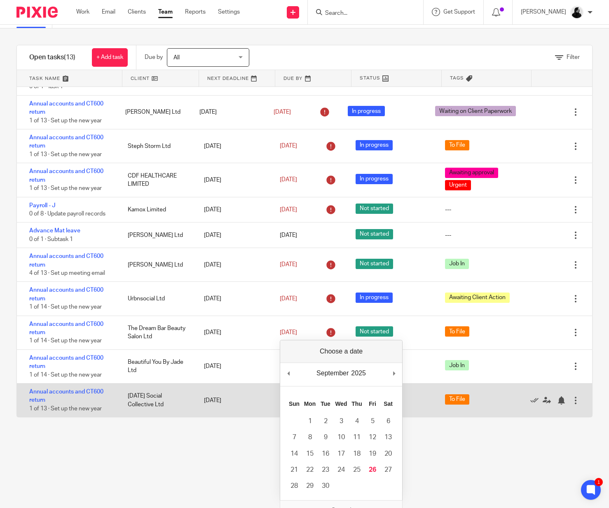
scroll to position [48, 0]
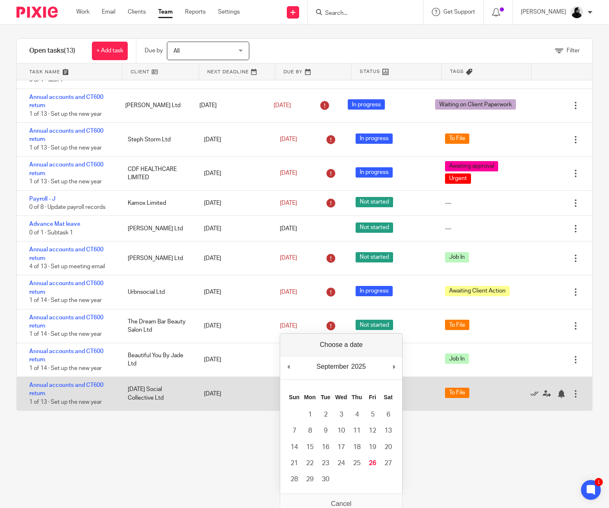
click at [193, 456] on div "Filter tasks Only show tasks matching all of these conditions 1 Client name Is …" at bounding box center [304, 241] width 609 height 438
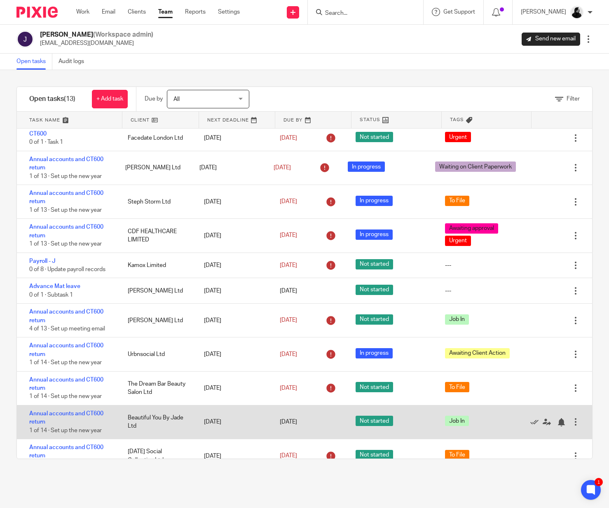
scroll to position [0, 0]
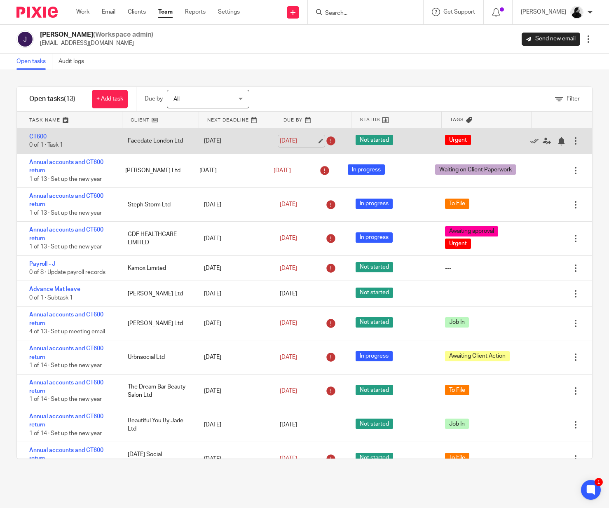
click at [299, 138] on link "25 Feb 2025" at bounding box center [298, 141] width 37 height 9
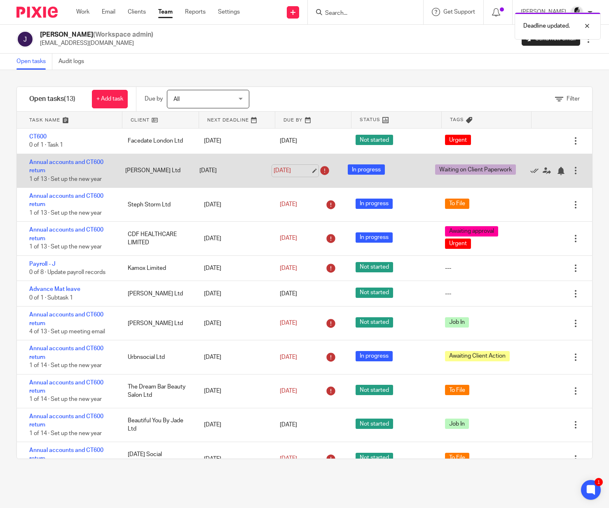
click at [294, 168] on link "[DATE]" at bounding box center [292, 170] width 37 height 9
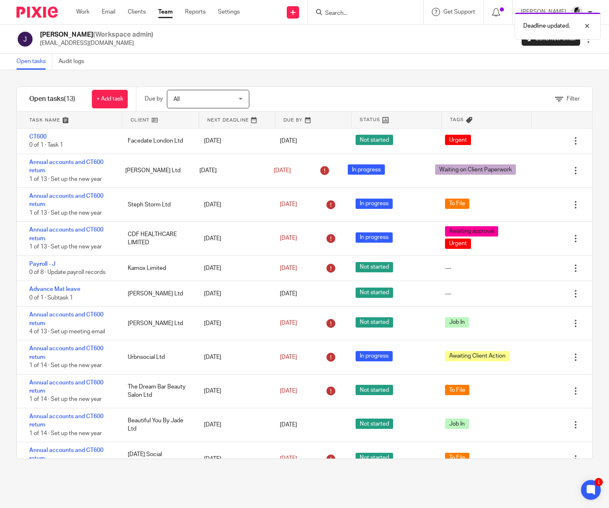
click at [335, 75] on div "Filter tasks Only show tasks matching all of these conditions 1 Client name Is …" at bounding box center [304, 289] width 609 height 438
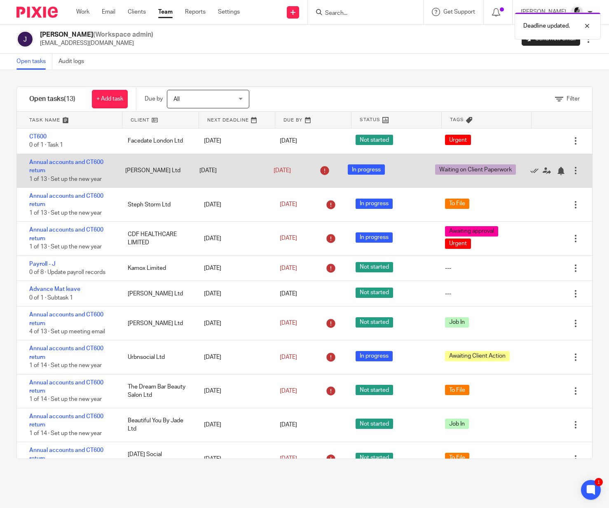
click at [318, 177] on icon at bounding box center [324, 170] width 13 height 13
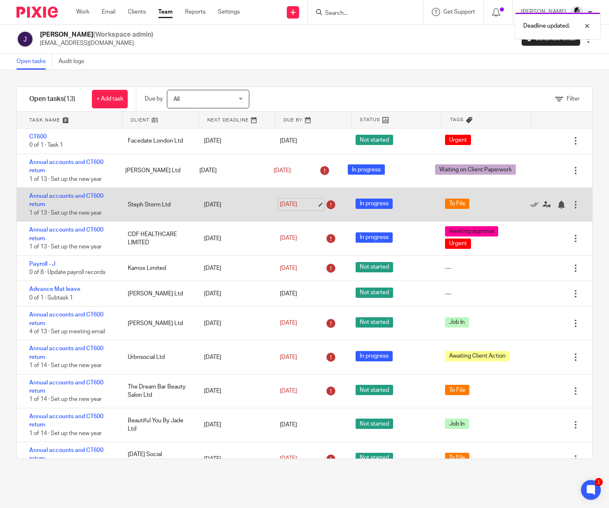
click at [289, 201] on link "[DATE]" at bounding box center [298, 204] width 37 height 9
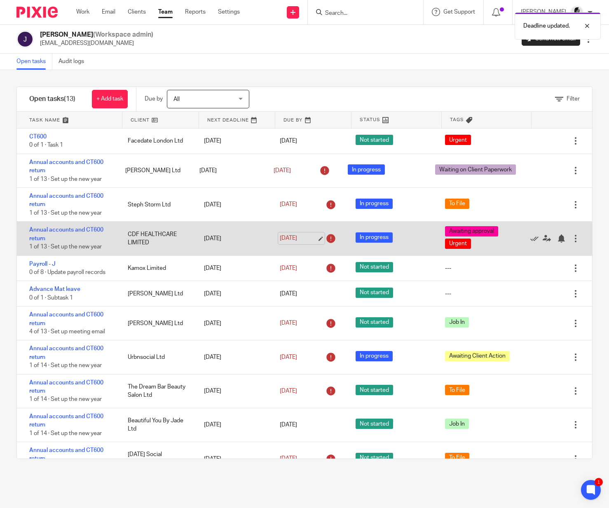
click at [315, 239] on link "[DATE]" at bounding box center [298, 238] width 37 height 9
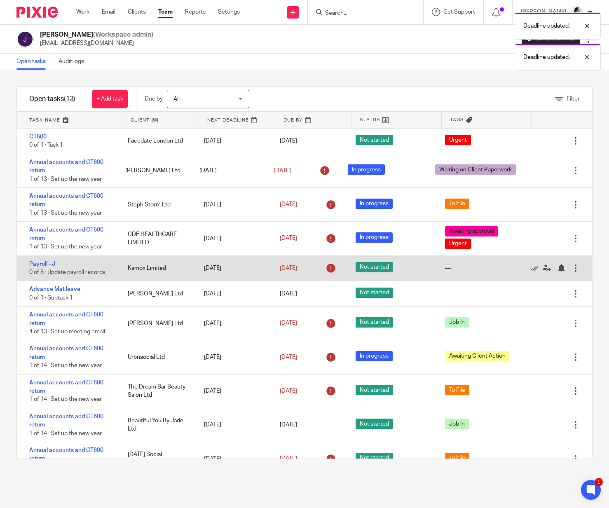
click at [333, 271] on icon at bounding box center [330, 268] width 13 height 13
click at [313, 271] on link "[DATE]" at bounding box center [298, 268] width 37 height 9
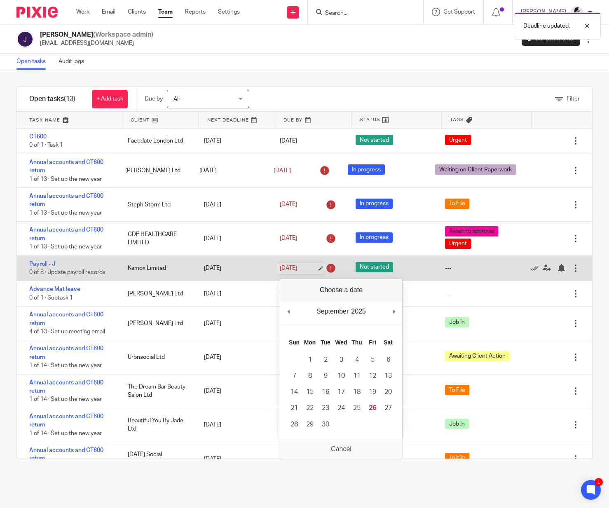
click at [313, 271] on link "[DATE]" at bounding box center [298, 268] width 37 height 9
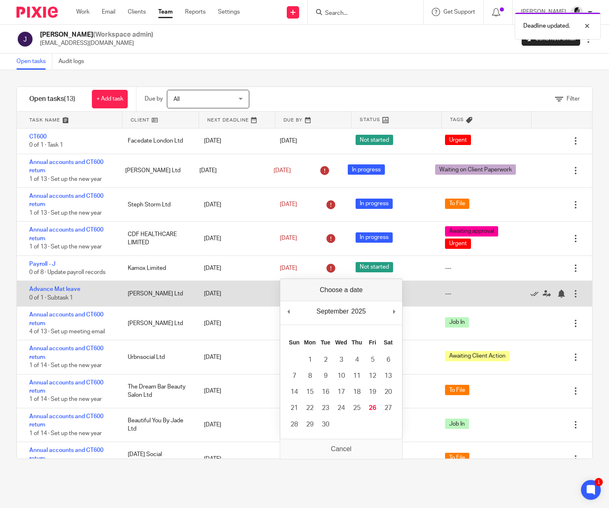
click at [260, 302] on div "[DATE]" at bounding box center [234, 294] width 76 height 16
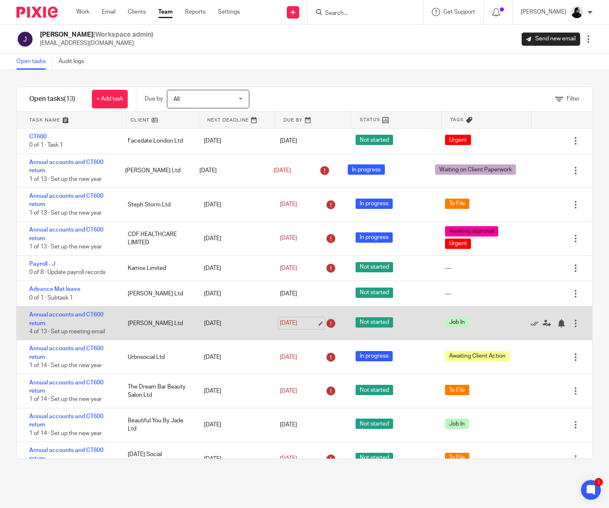
click at [317, 326] on link "[DATE]" at bounding box center [298, 323] width 37 height 9
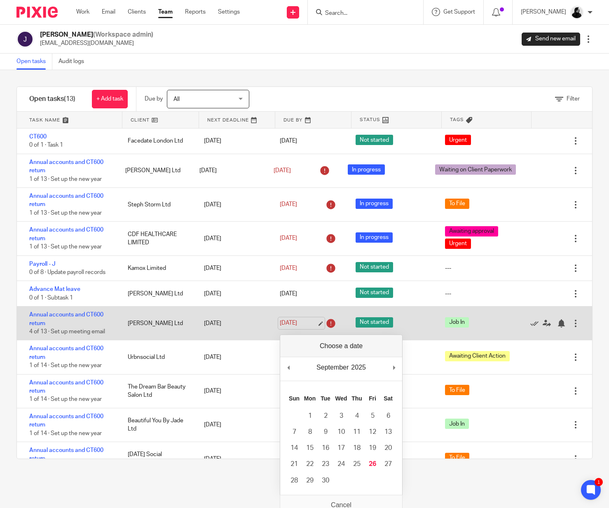
click at [317, 326] on link "[DATE]" at bounding box center [298, 323] width 37 height 9
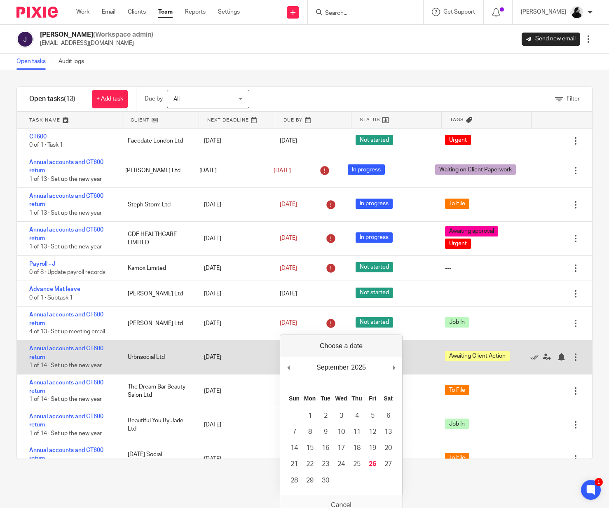
click at [558, 370] on div "Edit task Delete" at bounding box center [559, 356] width 66 height 33
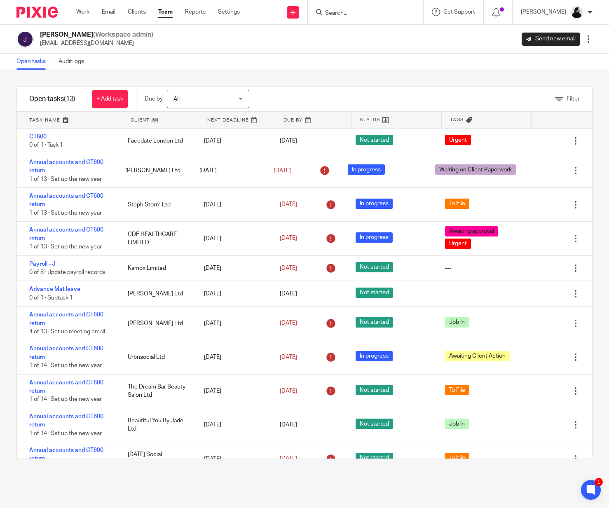
click at [166, 13] on link "Team" at bounding box center [165, 12] width 14 height 8
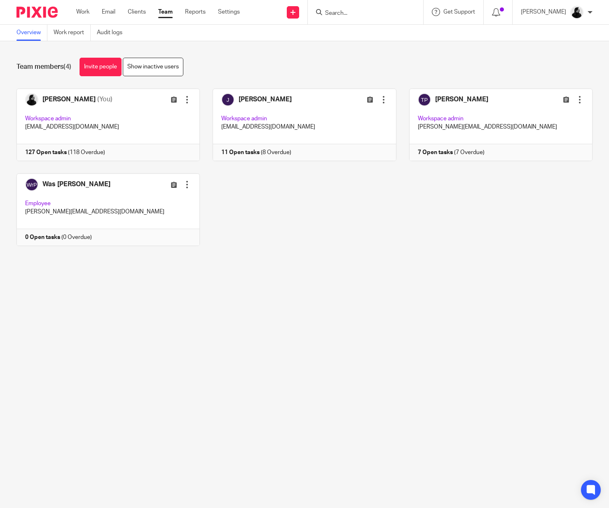
click at [104, 129] on link at bounding box center [102, 125] width 196 height 73
